Goal: Contribute content: Add original content to the website for others to see

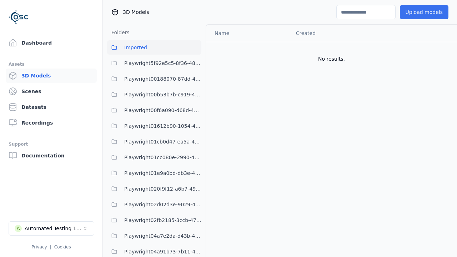
click at [423, 12] on button "Upload models" at bounding box center [423, 12] width 49 height 14
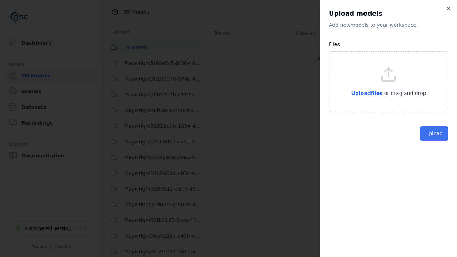
click at [433, 141] on button "Upload" at bounding box center [433, 133] width 29 height 14
